Goal: Browse casually: Explore the website without a specific task or goal

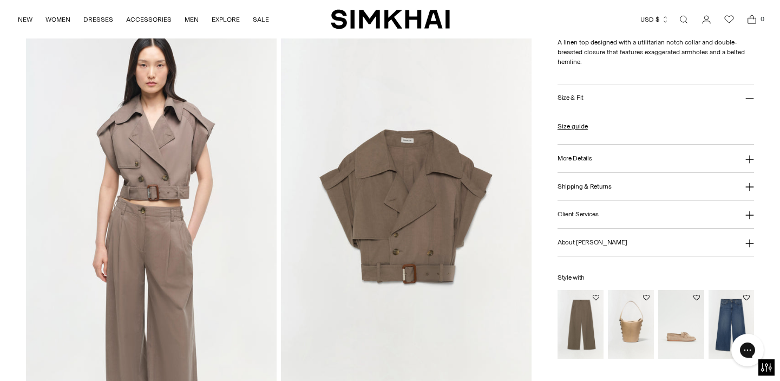
scroll to position [813, 0]
click at [0, 0] on img "Haydin Cargo Pant" at bounding box center [0, 0] width 0 height 0
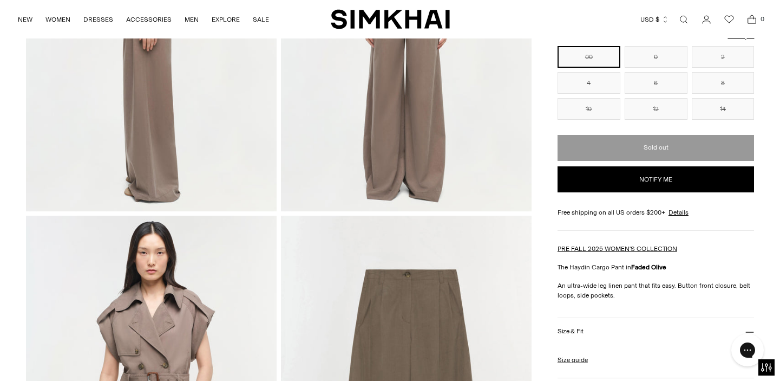
scroll to position [685, 0]
